Goal: Contribute content: Contribute content

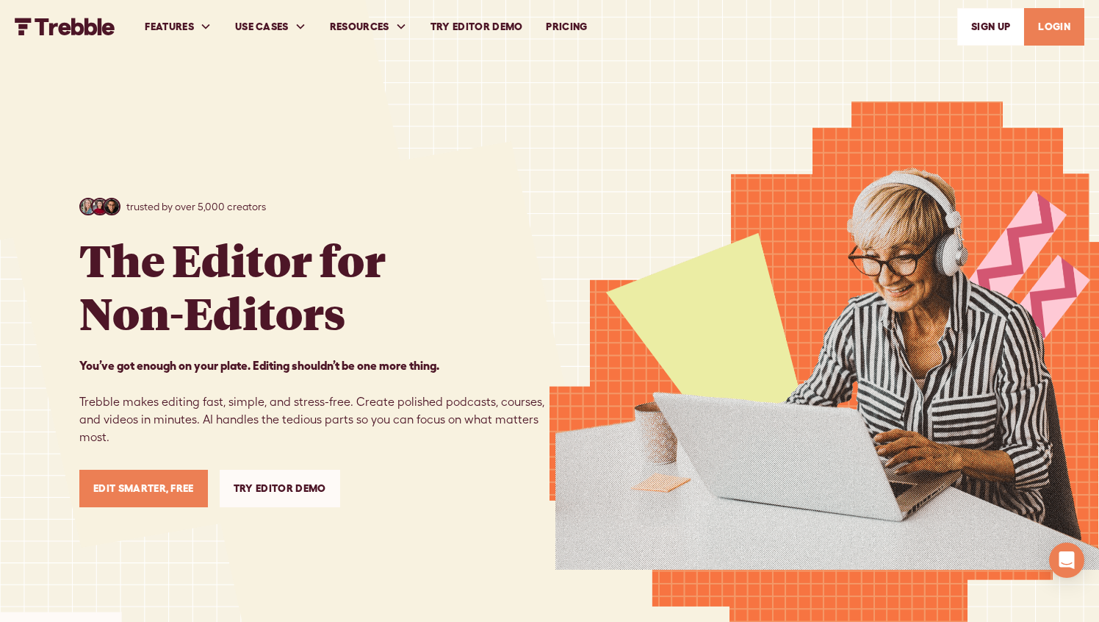
click at [146, 486] on link "Edit Smarter, Free" at bounding box center [143, 488] width 129 height 37
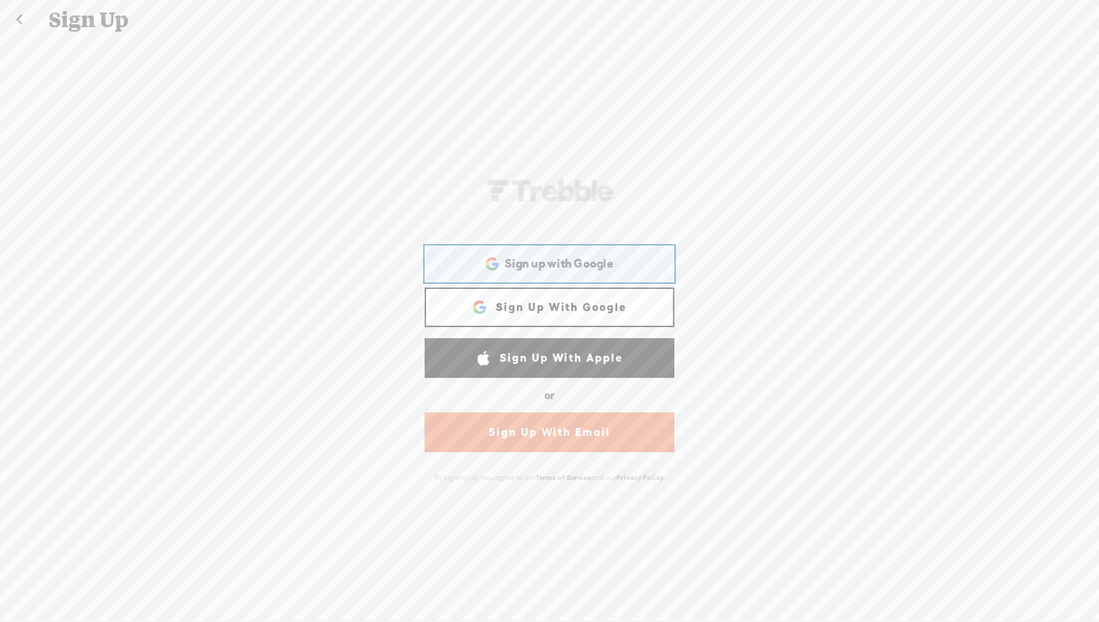
click at [576, 261] on span "Sign up with Google" at bounding box center [559, 263] width 109 height 15
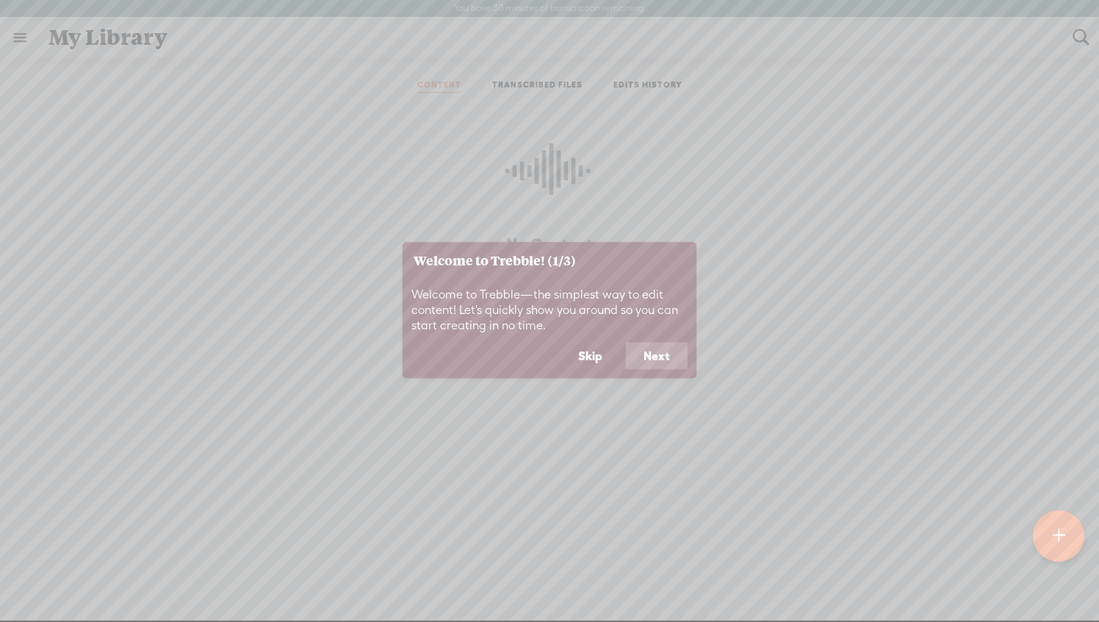
click at [643, 360] on button "Next" at bounding box center [657, 356] width 62 height 28
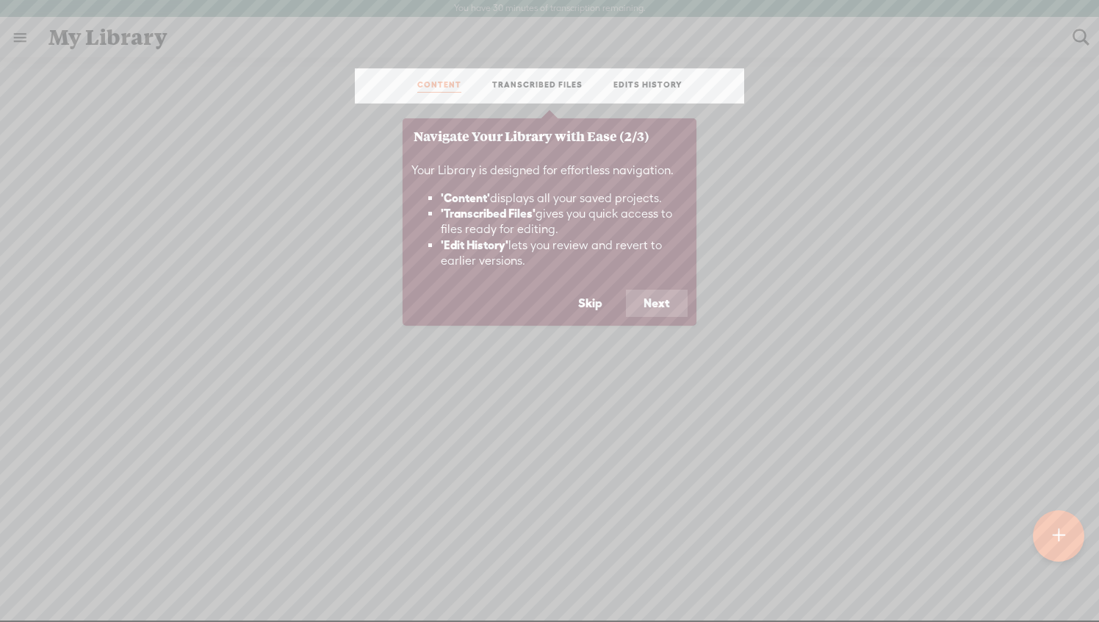
click at [589, 309] on button "Skip" at bounding box center [591, 304] width 60 height 28
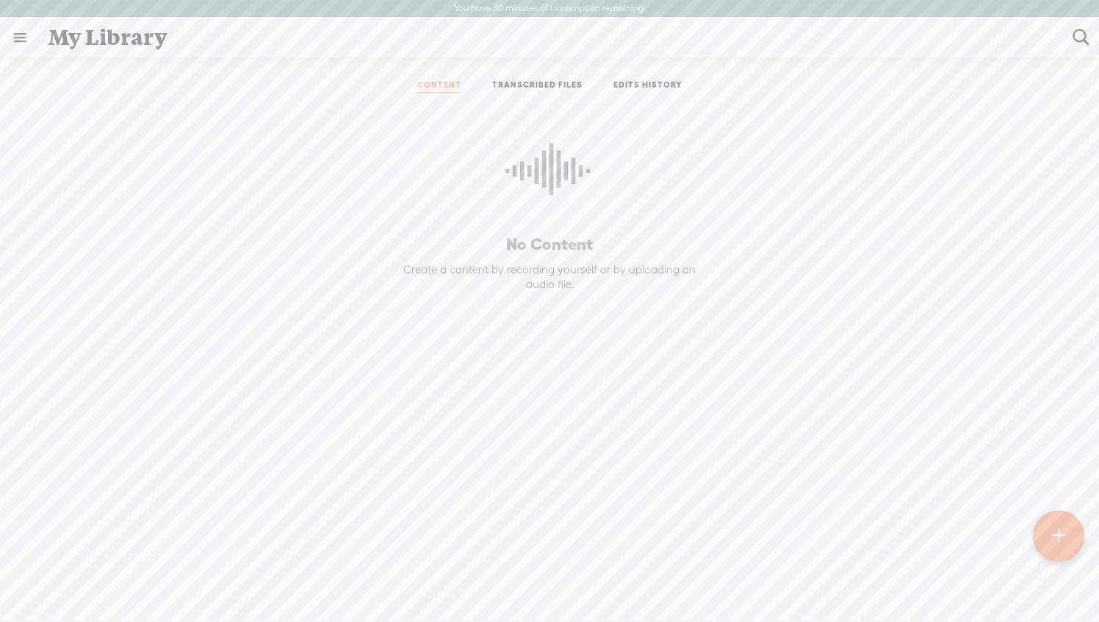
click at [1057, 542] on t at bounding box center [1058, 536] width 12 height 32
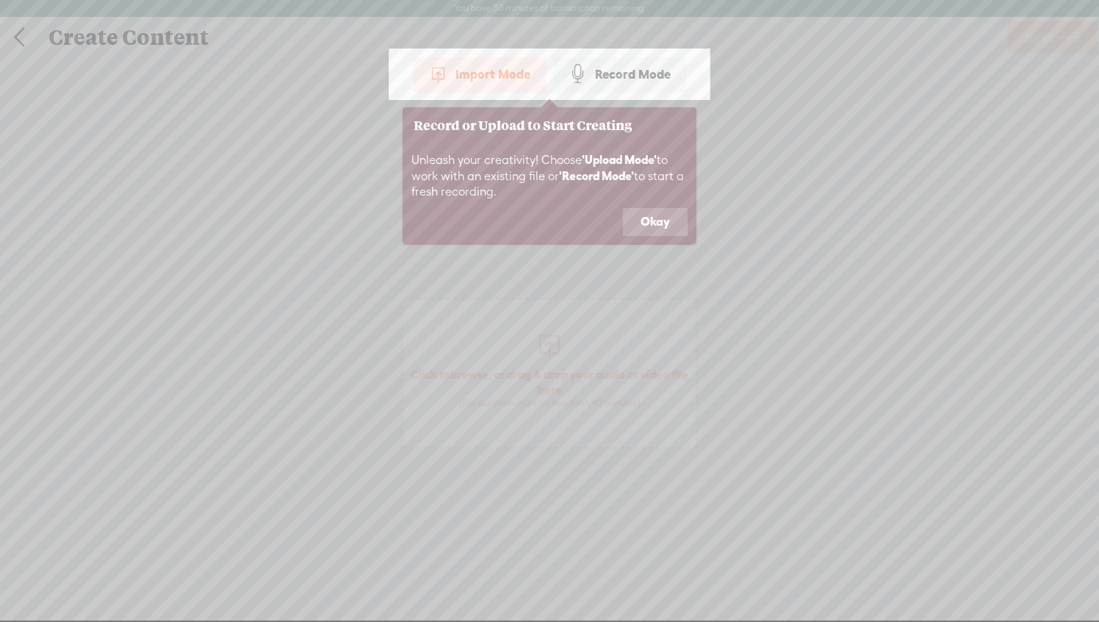
click at [512, 70] on div "Import Mode" at bounding box center [480, 74] width 132 height 37
click at [649, 223] on button "Okay" at bounding box center [655, 222] width 65 height 28
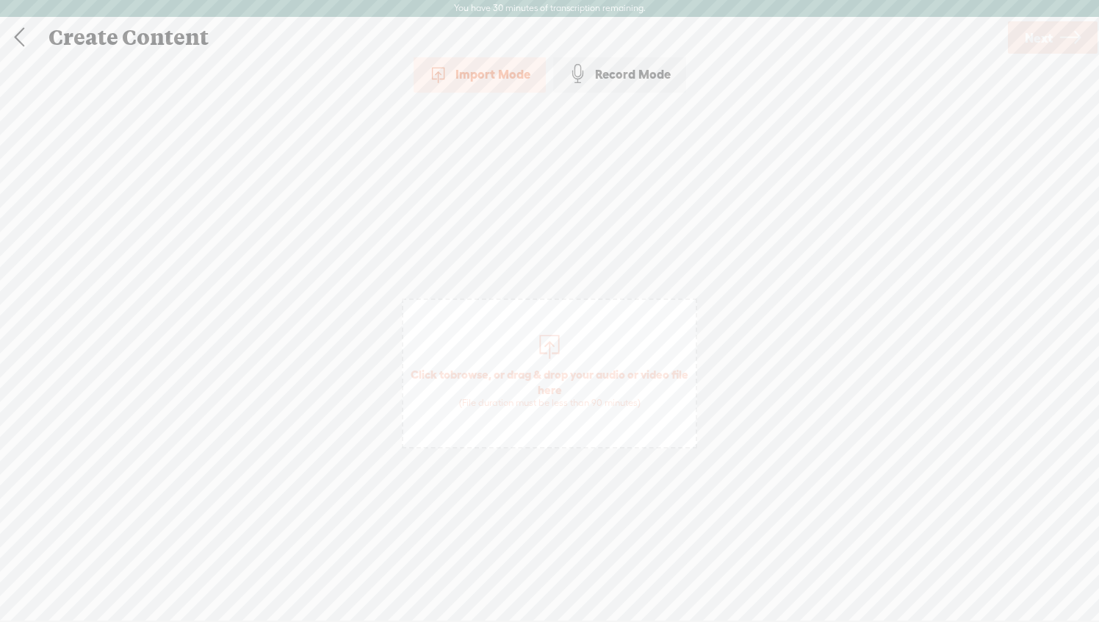
click at [511, 77] on div "Import Mode" at bounding box center [480, 74] width 132 height 37
click at [559, 381] on span "Click to browse , or drag & drop your audio or video file here (File duration m…" at bounding box center [549, 387] width 292 height 57
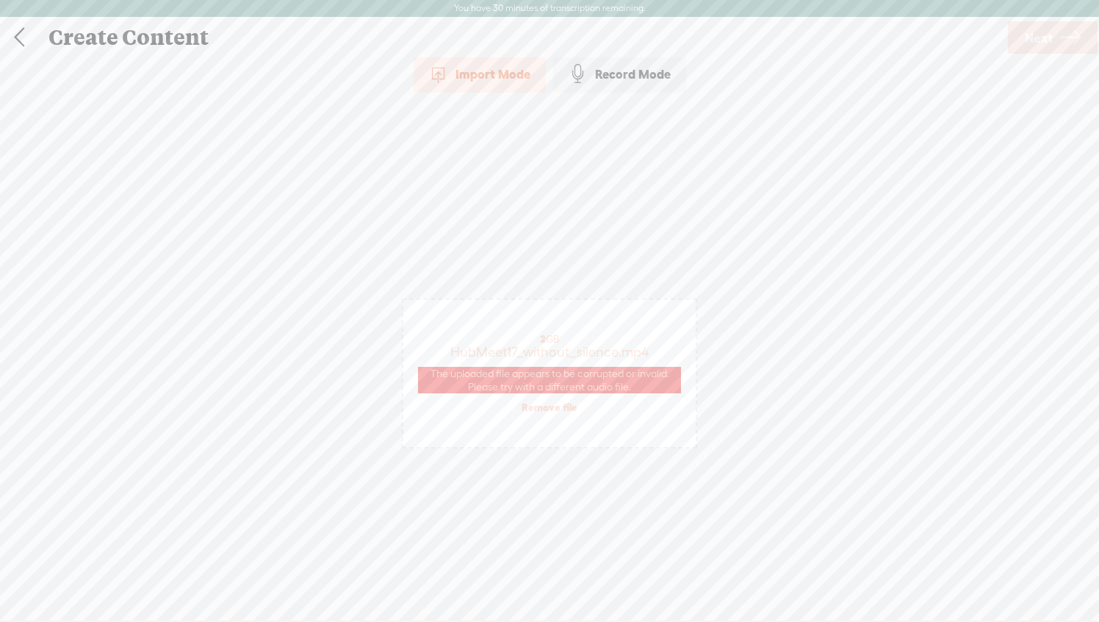
click at [548, 374] on span "The uploaded file appears to be corrupted or invalid. Please try with a differe…" at bounding box center [549, 380] width 263 height 26
click at [539, 409] on link "Remove file" at bounding box center [550, 407] width 56 height 13
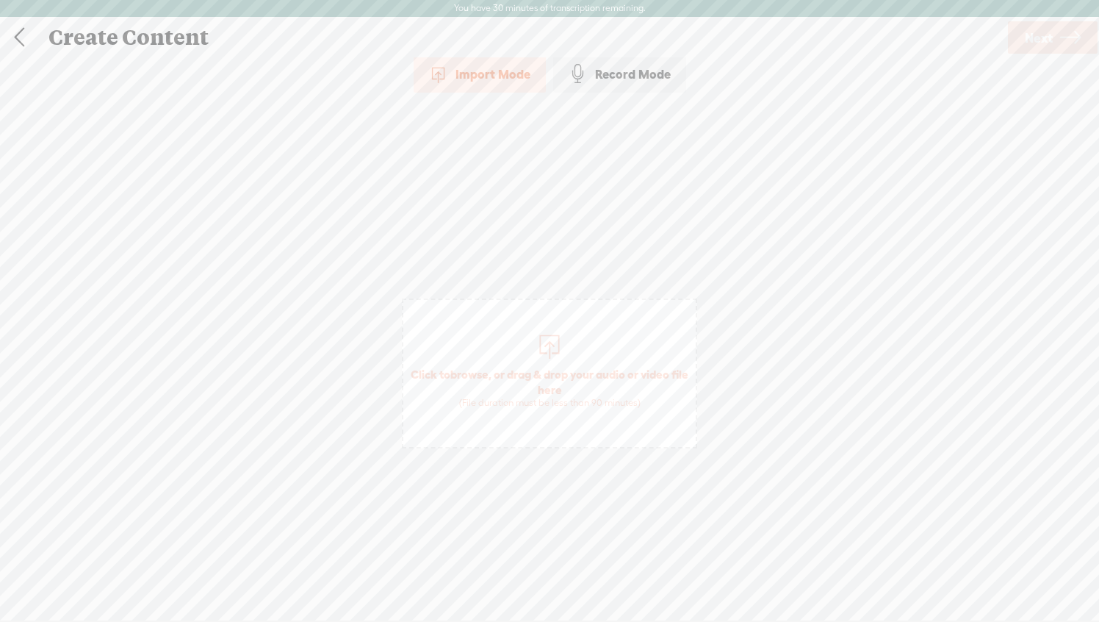
click at [525, 373] on span "Click to browse , or drag & drop your audio or video file here (File duration m…" at bounding box center [549, 387] width 292 height 57
click at [1049, 34] on span "Next" at bounding box center [1039, 37] width 28 height 37
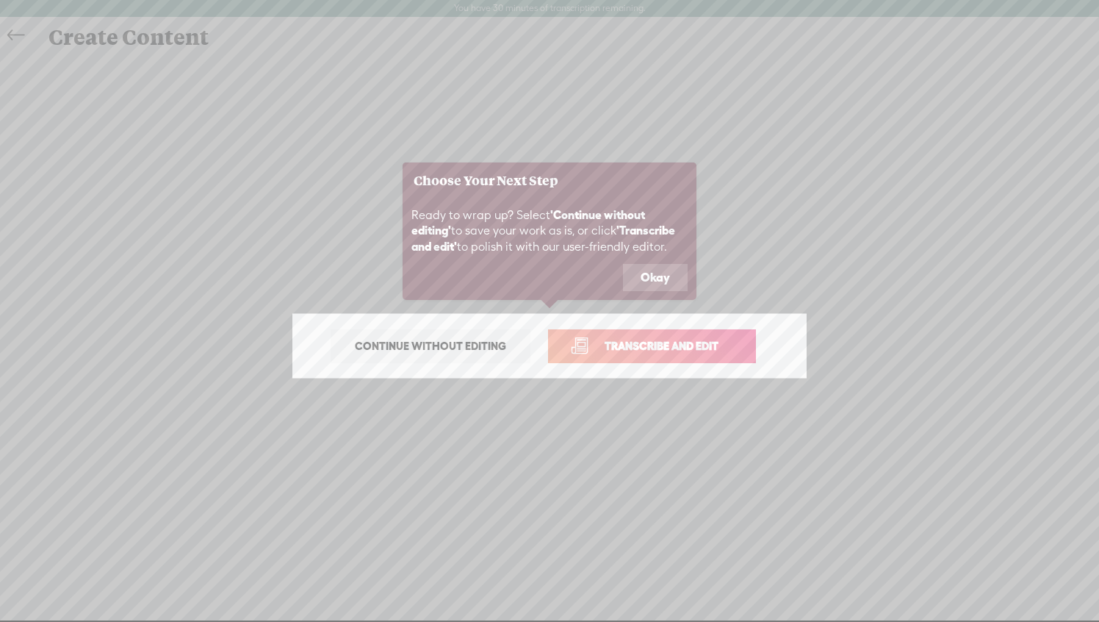
click at [624, 342] on span "Transcribe and edit" at bounding box center [661, 345] width 145 height 17
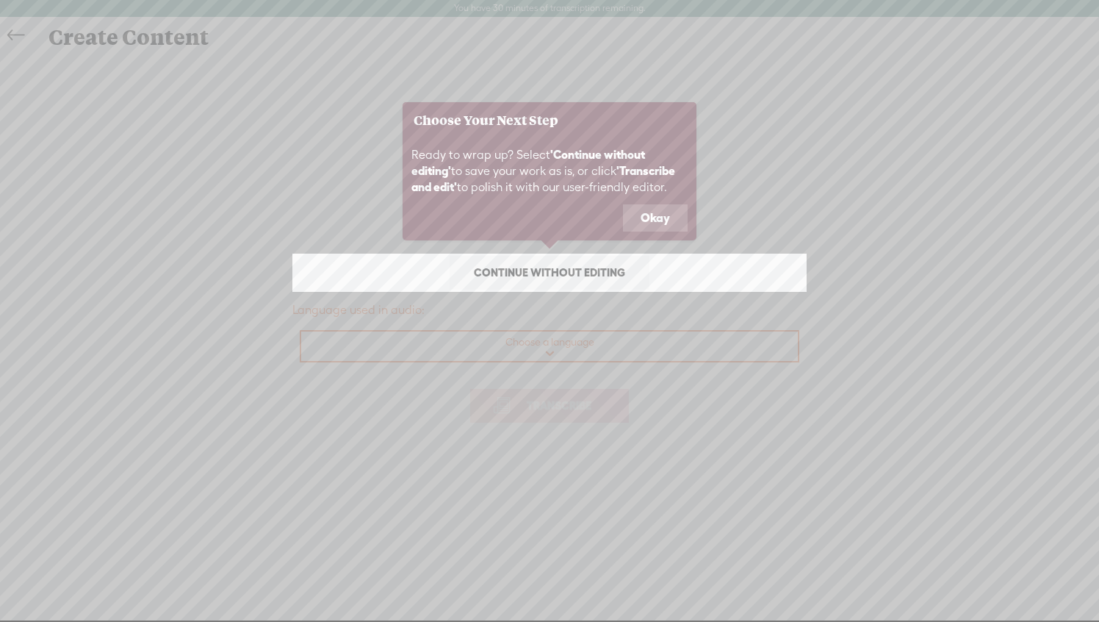
click at [617, 266] on span "Continue without editing" at bounding box center [550, 272] width 182 height 21
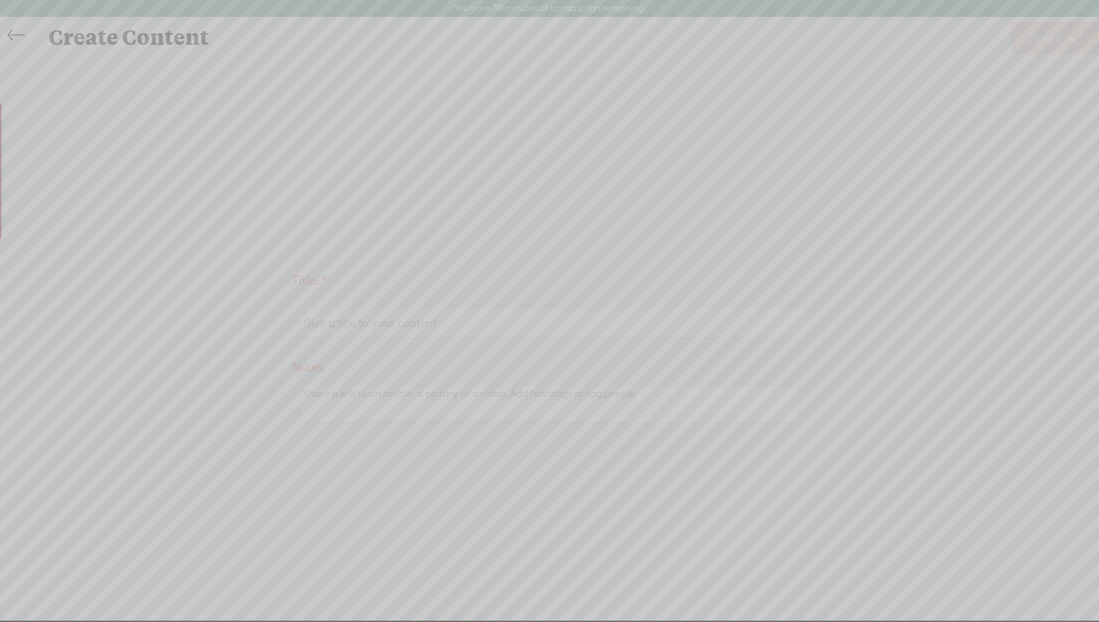
click at [17, 32] on icon at bounding box center [146, 311] width 1906 height 622
click at [19, 43] on icon at bounding box center [146, 311] width 1906 height 622
click at [503, 316] on icon at bounding box center [146, 311] width 1906 height 622
click at [16, 32] on icon at bounding box center [146, 311] width 1906 height 622
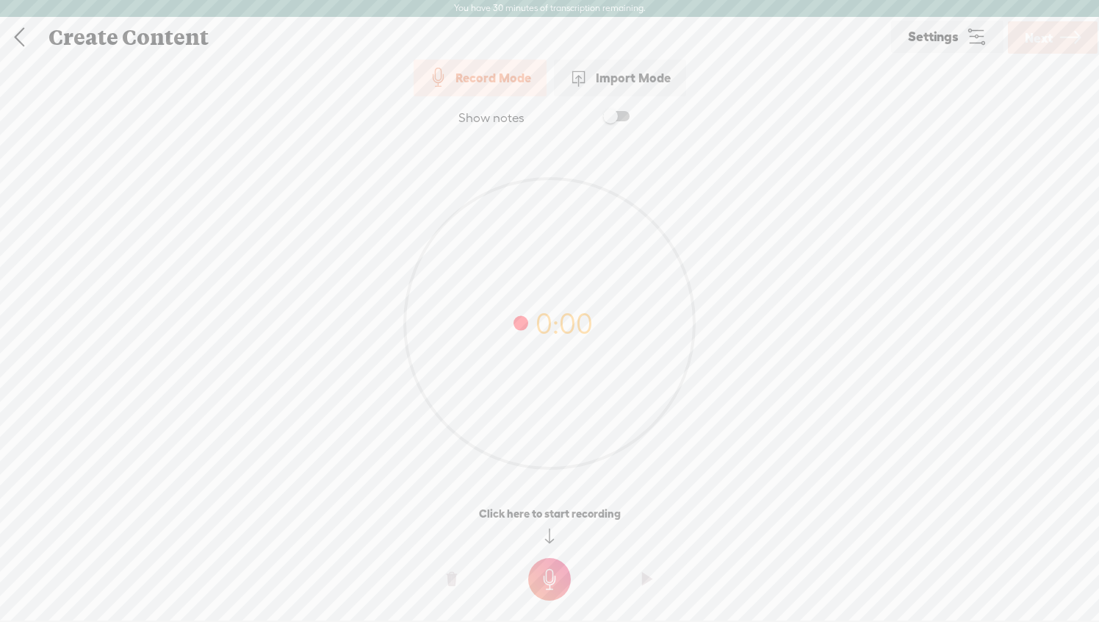
click at [19, 37] on link at bounding box center [19, 37] width 37 height 38
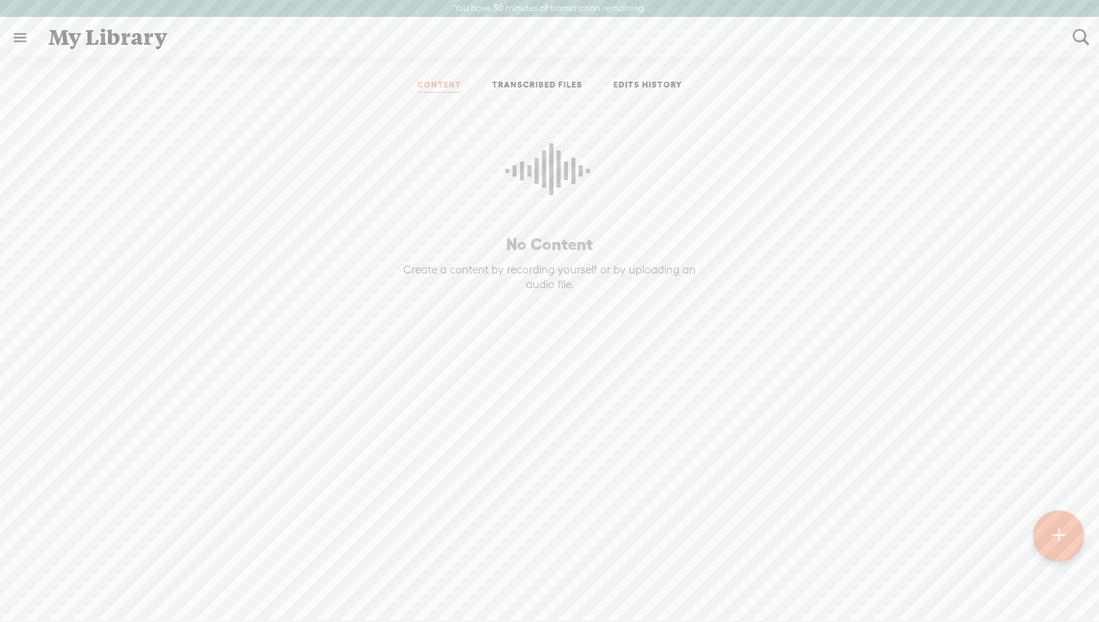
click at [1052, 546] on div at bounding box center [1058, 535] width 51 height 51
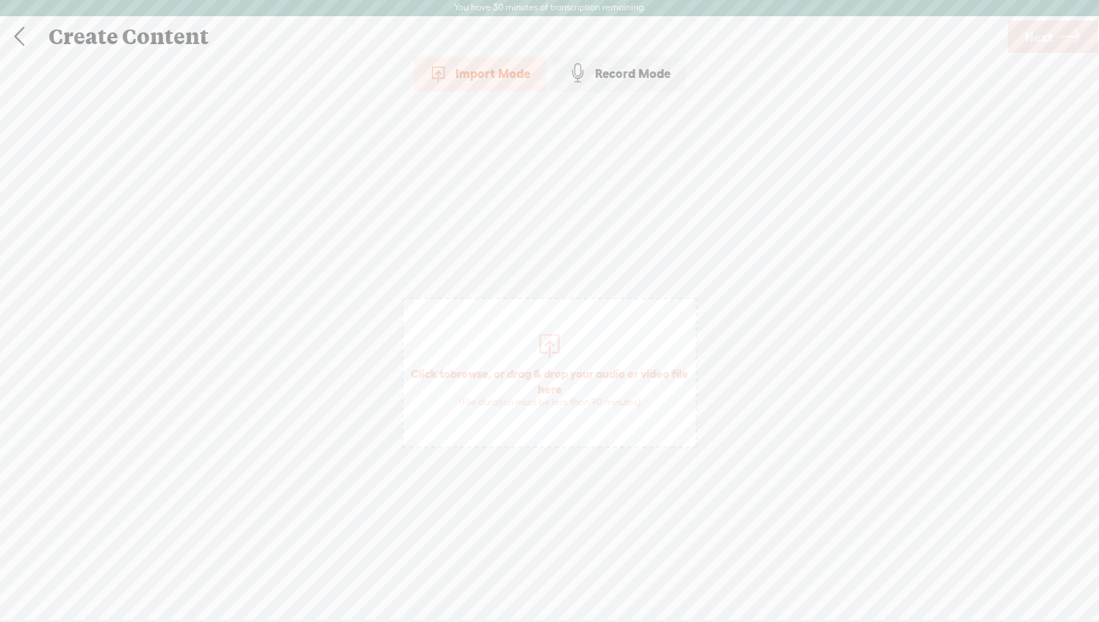
click at [517, 347] on span "Click to browse , or drag & drop your audio or video file here (File duration m…" at bounding box center [549, 373] width 295 height 150
click at [1046, 29] on span "Next" at bounding box center [1039, 36] width 28 height 37
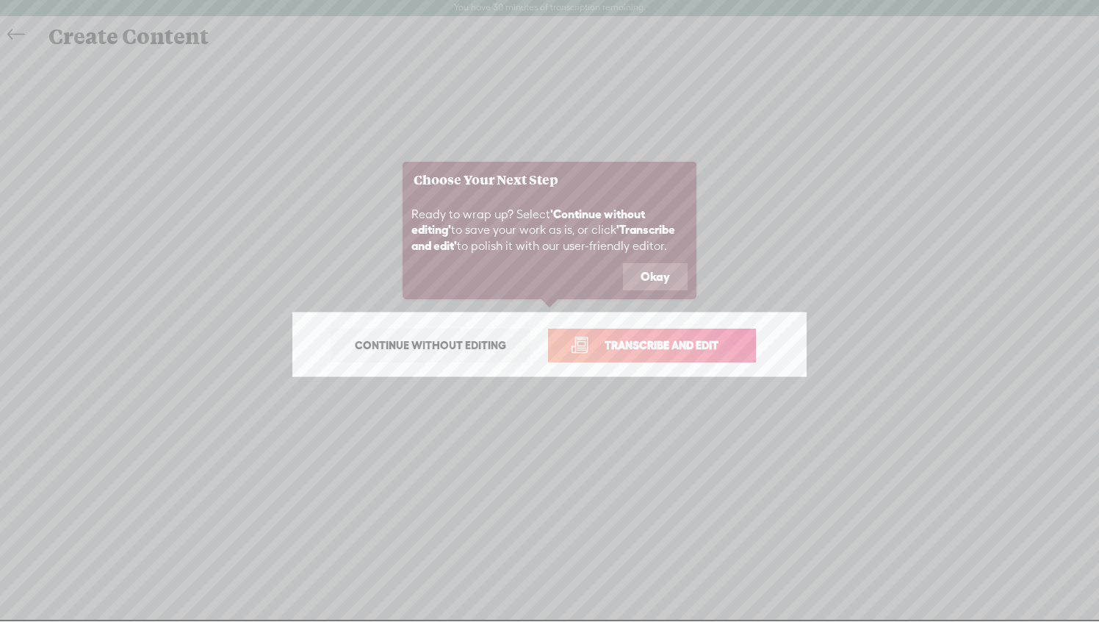
click at [608, 344] on span "Transcribe and edit" at bounding box center [661, 345] width 145 height 17
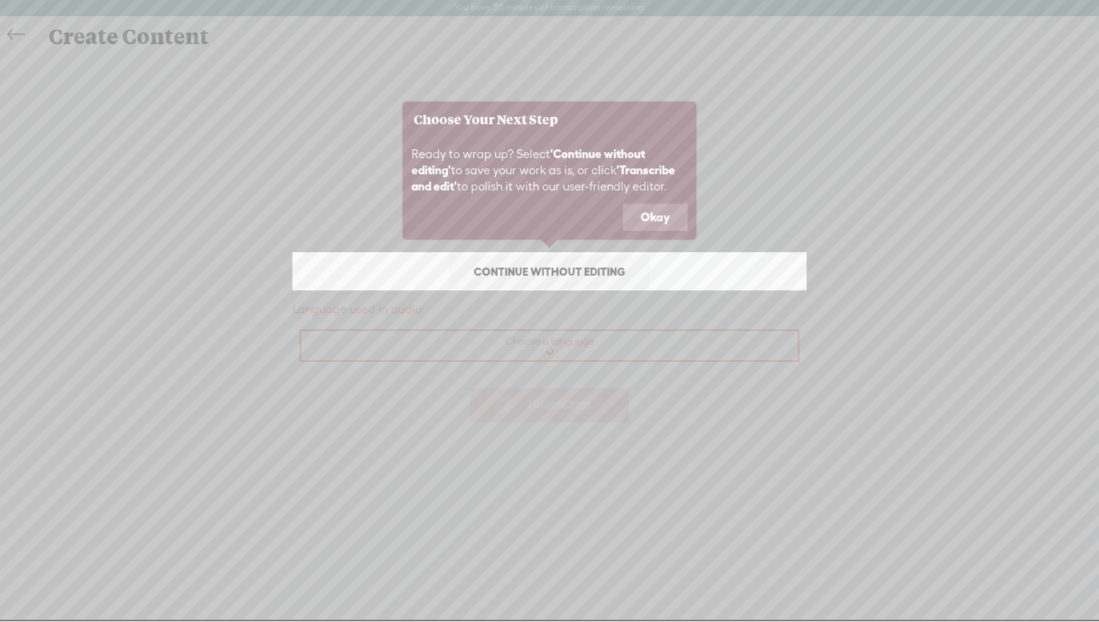
click at [597, 341] on icon at bounding box center [549, 310] width 1099 height 622
click at [559, 313] on icon at bounding box center [549, 310] width 1099 height 622
click at [669, 217] on button "Okay" at bounding box center [655, 218] width 65 height 28
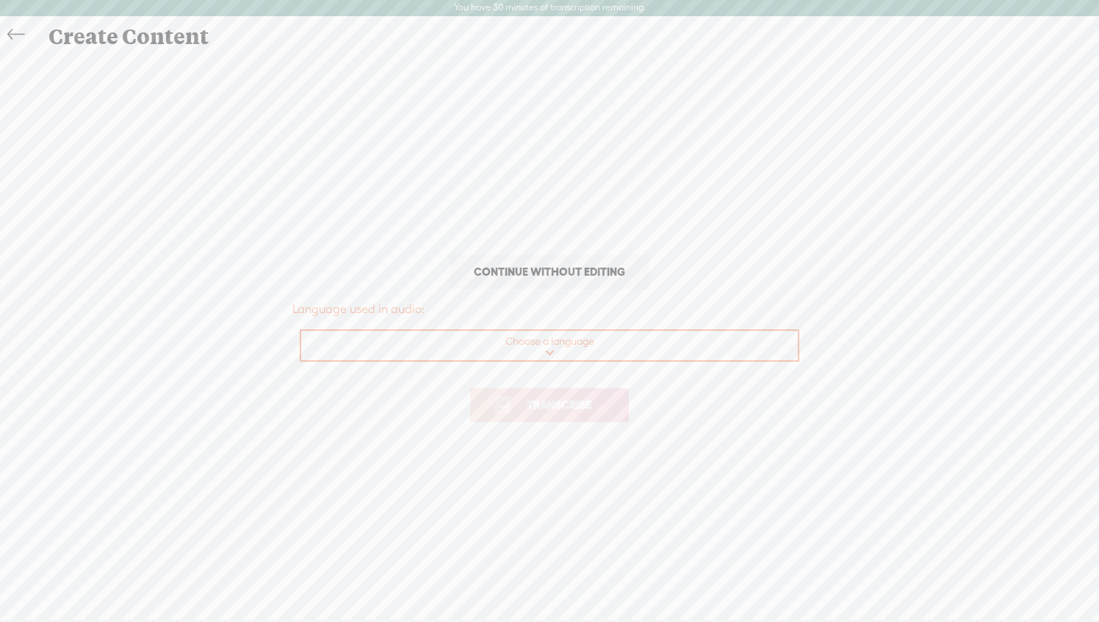
click at [573, 342] on select "Choose a language Afrikaans Albanian Amharic Arabic, Gulf Arabic, Modern Standa…" at bounding box center [550, 346] width 498 height 30
select select "en-US"
click at [301, 331] on select "Choose a language Afrikaans Albanian Amharic Arabic, Gulf Arabic, Modern Standa…" at bounding box center [550, 346] width 498 height 30
click at [565, 406] on span "Transcribe" at bounding box center [560, 404] width 96 height 17
